Goal: Information Seeking & Learning: Learn about a topic

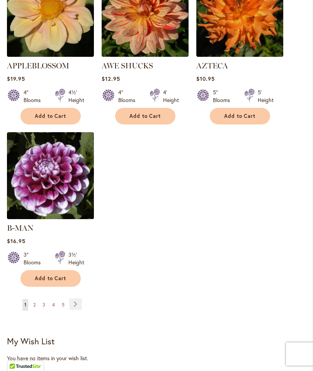
scroll to position [1005, 0]
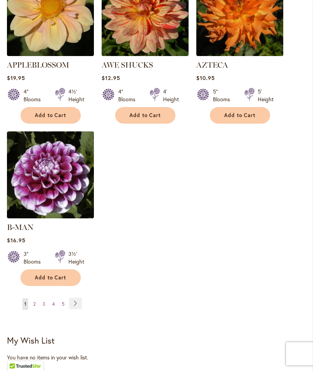
click at [78, 302] on link "Page Next" at bounding box center [75, 304] width 13 height 12
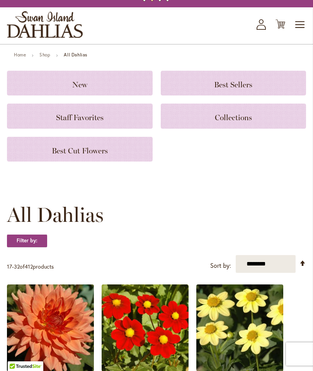
scroll to position [31, 0]
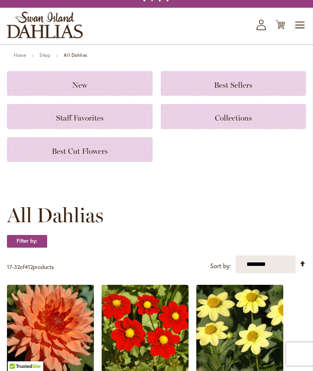
click at [120, 162] on div "Best Cut Flowers" at bounding box center [80, 149] width 146 height 25
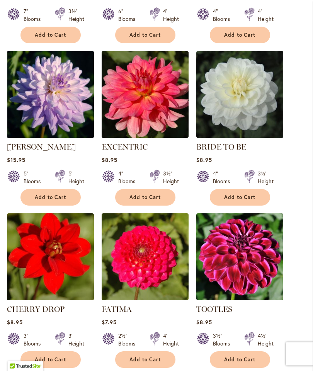
scroll to position [480, 0]
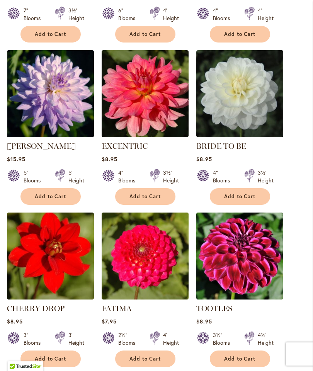
click at [254, 114] on img at bounding box center [239, 93] width 87 height 87
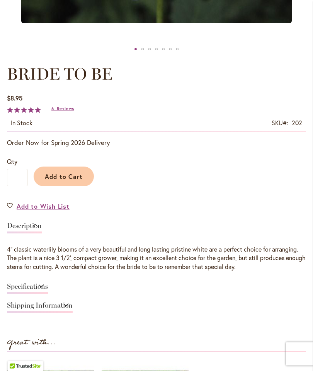
scroll to position [380, 0]
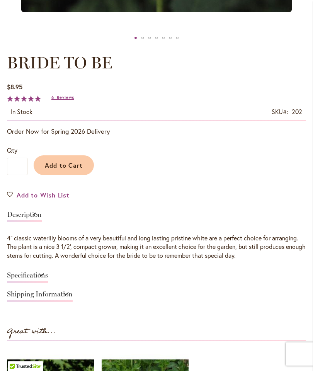
click at [48, 283] on link "Specifications" at bounding box center [27, 277] width 41 height 11
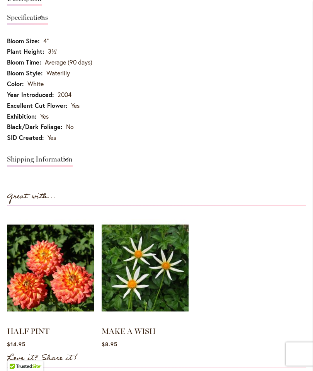
scroll to position [597, 0]
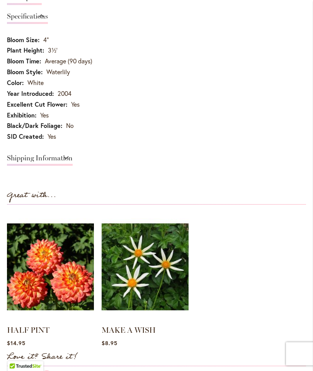
click at [73, 166] on link "Shipping Information" at bounding box center [40, 160] width 66 height 11
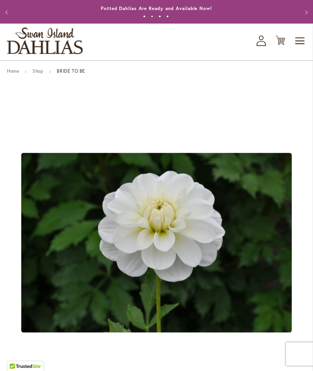
scroll to position [0, 0]
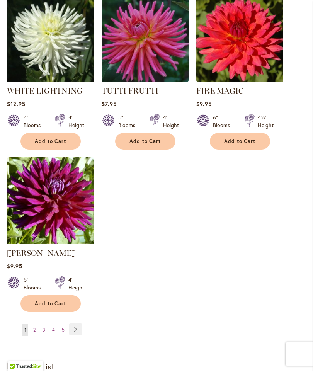
scroll to position [861, 0]
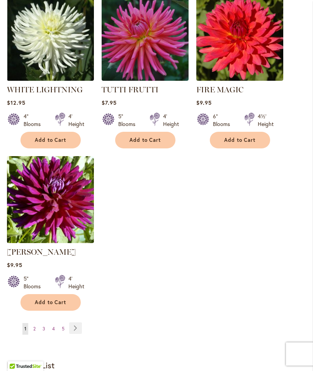
click at [74, 334] on link "Page Next" at bounding box center [75, 328] width 13 height 12
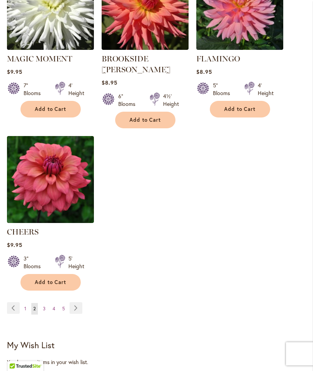
scroll to position [893, 0]
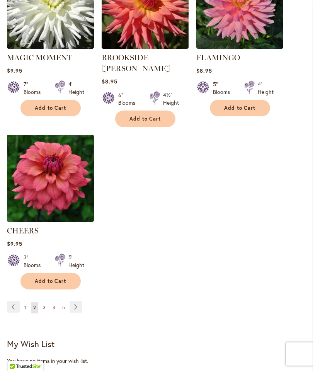
click at [75, 309] on link "Page Next" at bounding box center [76, 307] width 13 height 12
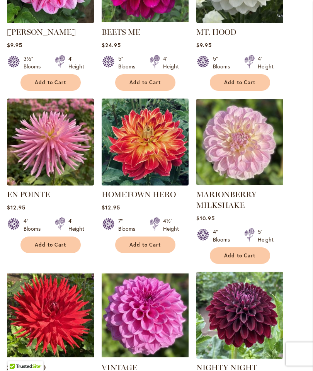
scroll to position [636, 0]
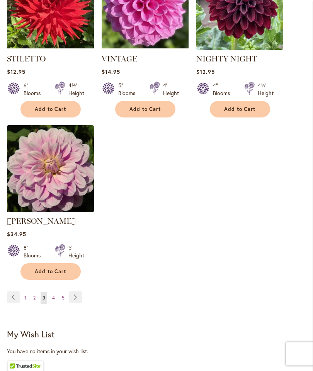
scroll to position [913, 0]
click at [73, 299] on link "Page Next" at bounding box center [75, 297] width 13 height 12
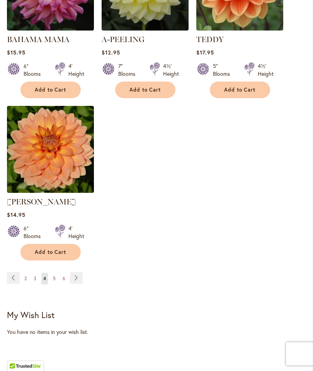
scroll to position [928, 0]
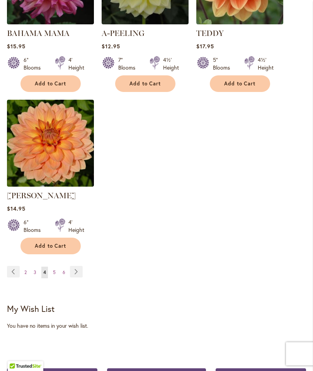
click at [74, 278] on link "Page Next" at bounding box center [76, 272] width 13 height 12
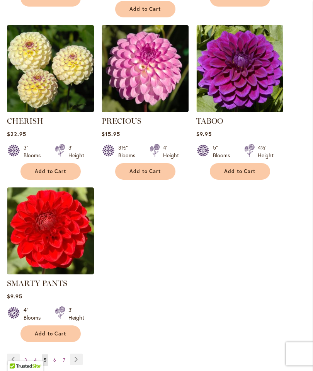
scroll to position [851, 0]
